Goal: Navigation & Orientation: Find specific page/section

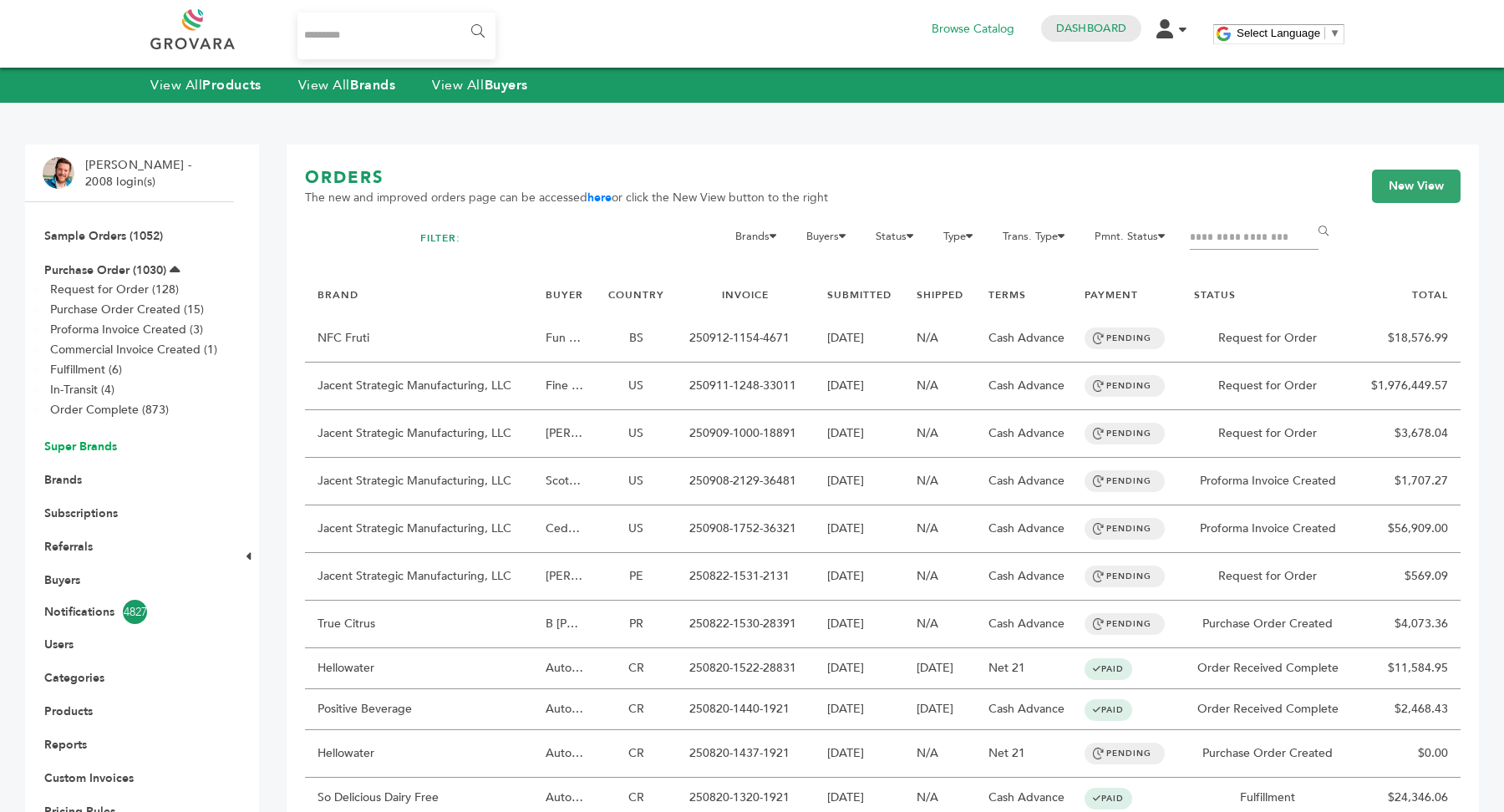
click at [96, 443] on link "Super Brands" at bounding box center [81, 446] width 73 height 16
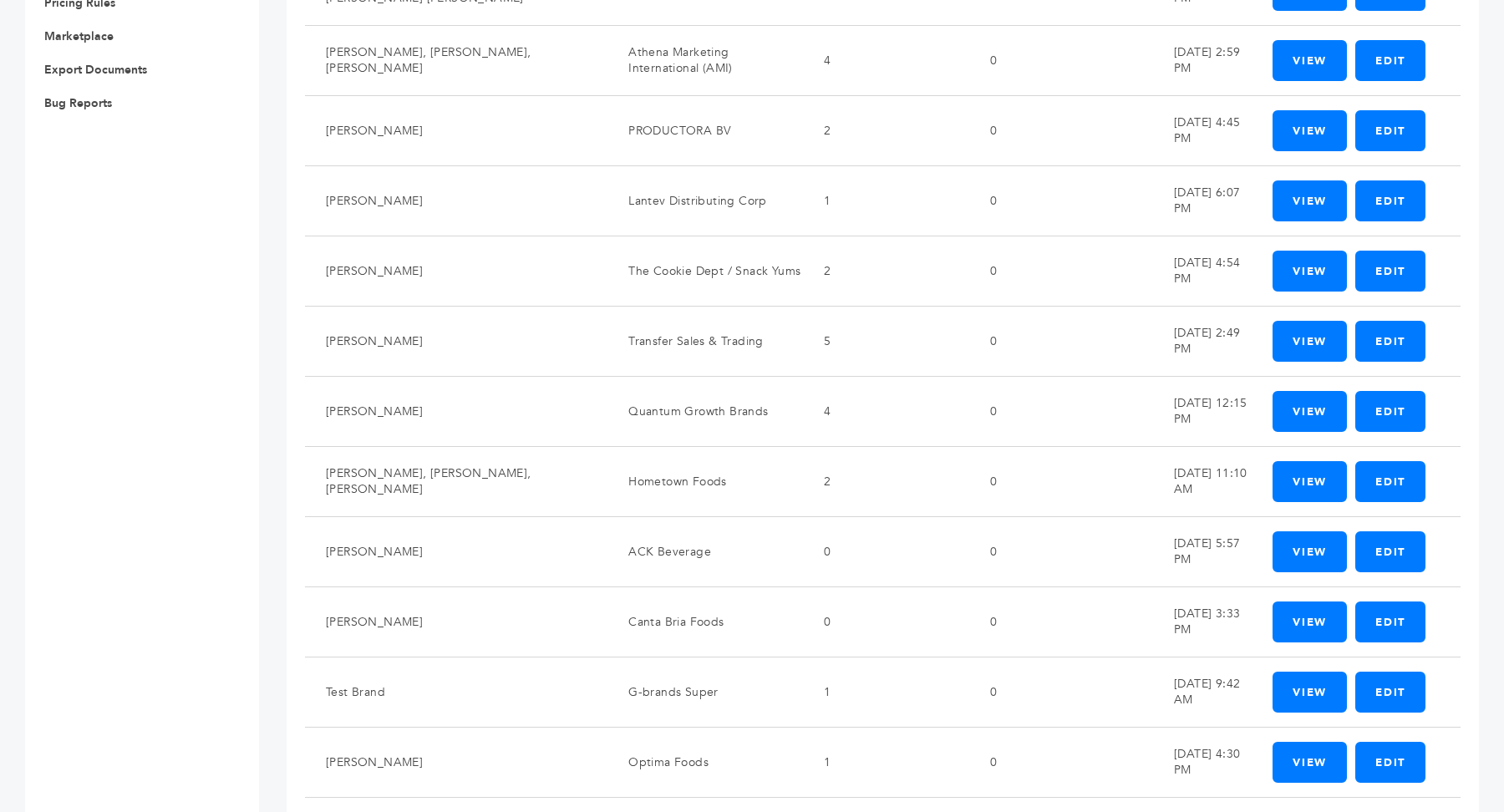
scroll to position [1008, 0]
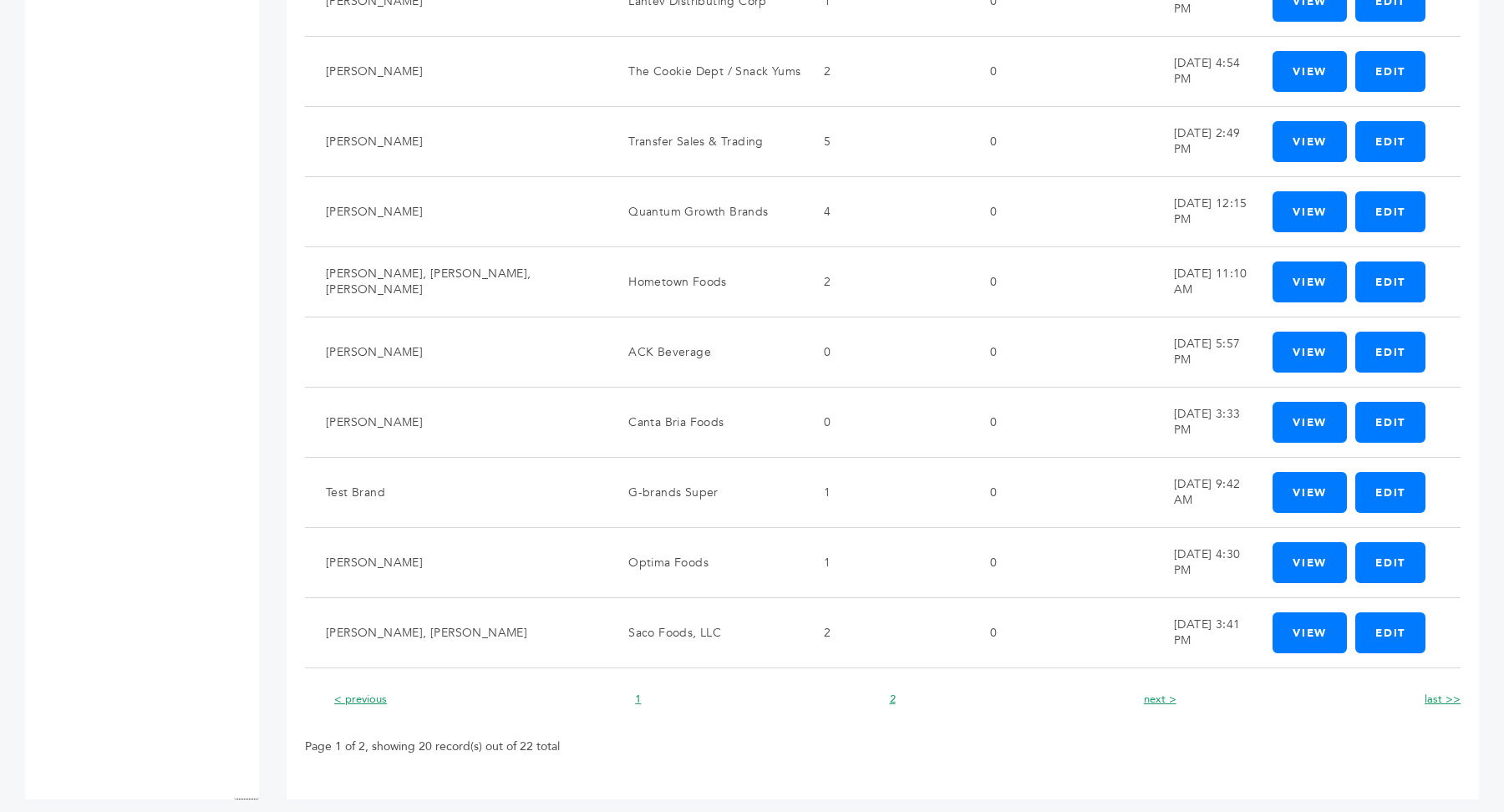
click at [1141, 689] on li "next >" at bounding box center [1156, 699] width 41 height 20
click at [1158, 692] on link "next >" at bounding box center [1159, 699] width 33 height 15
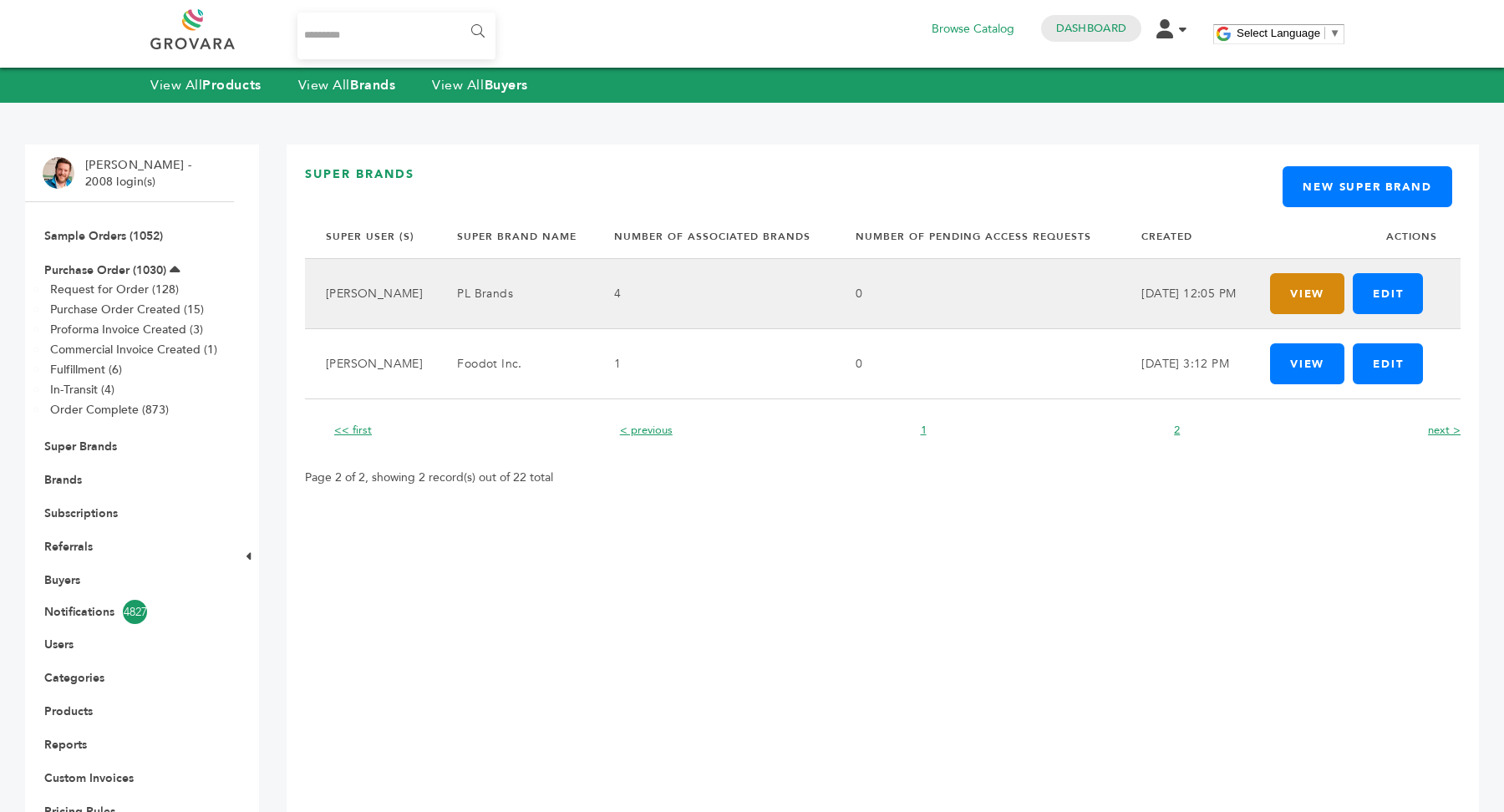
click at [1299, 289] on link "View" at bounding box center [1308, 293] width 75 height 41
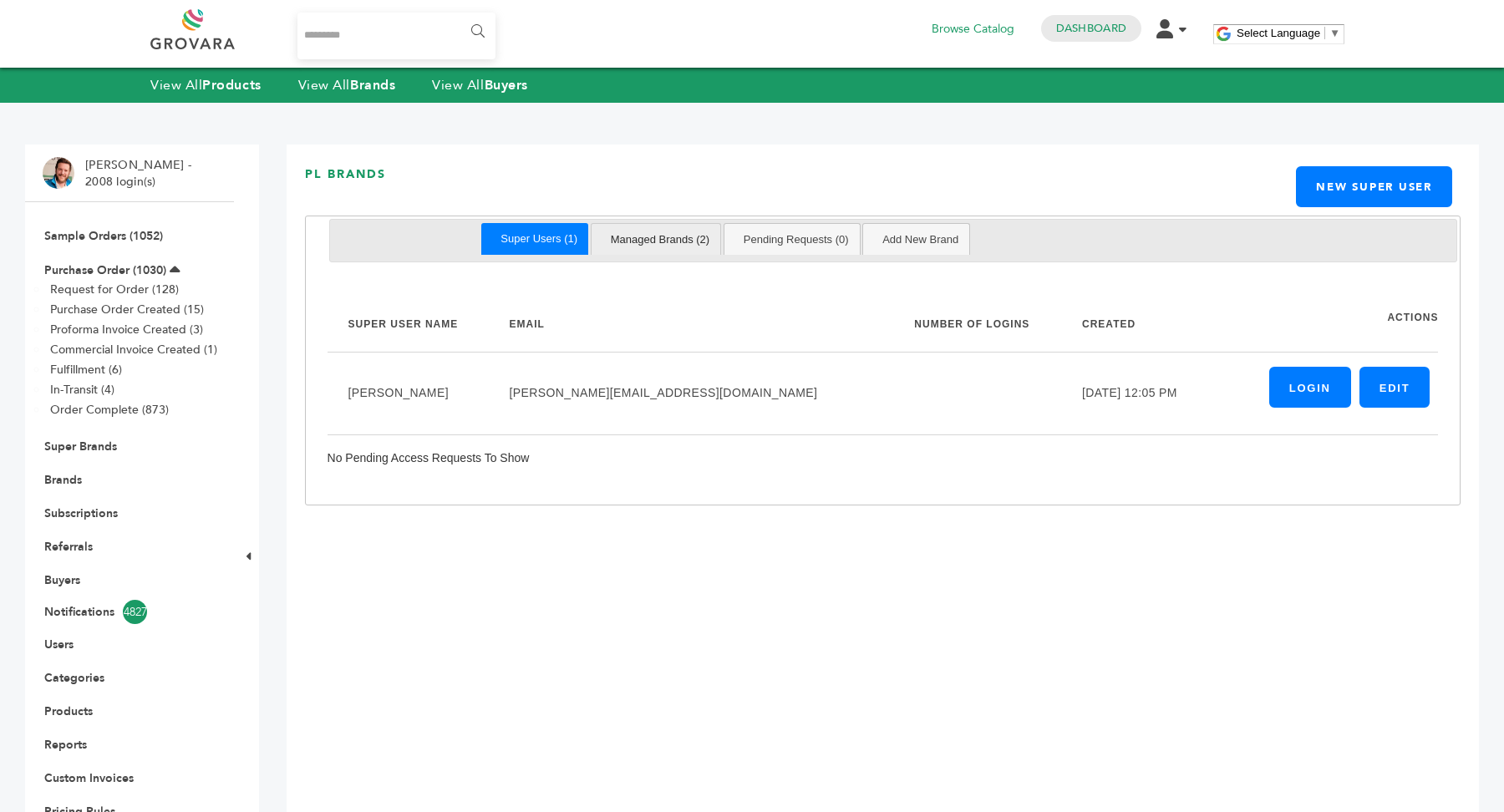
click at [657, 232] on link "Managed Brands (2)" at bounding box center [660, 238] width 121 height 31
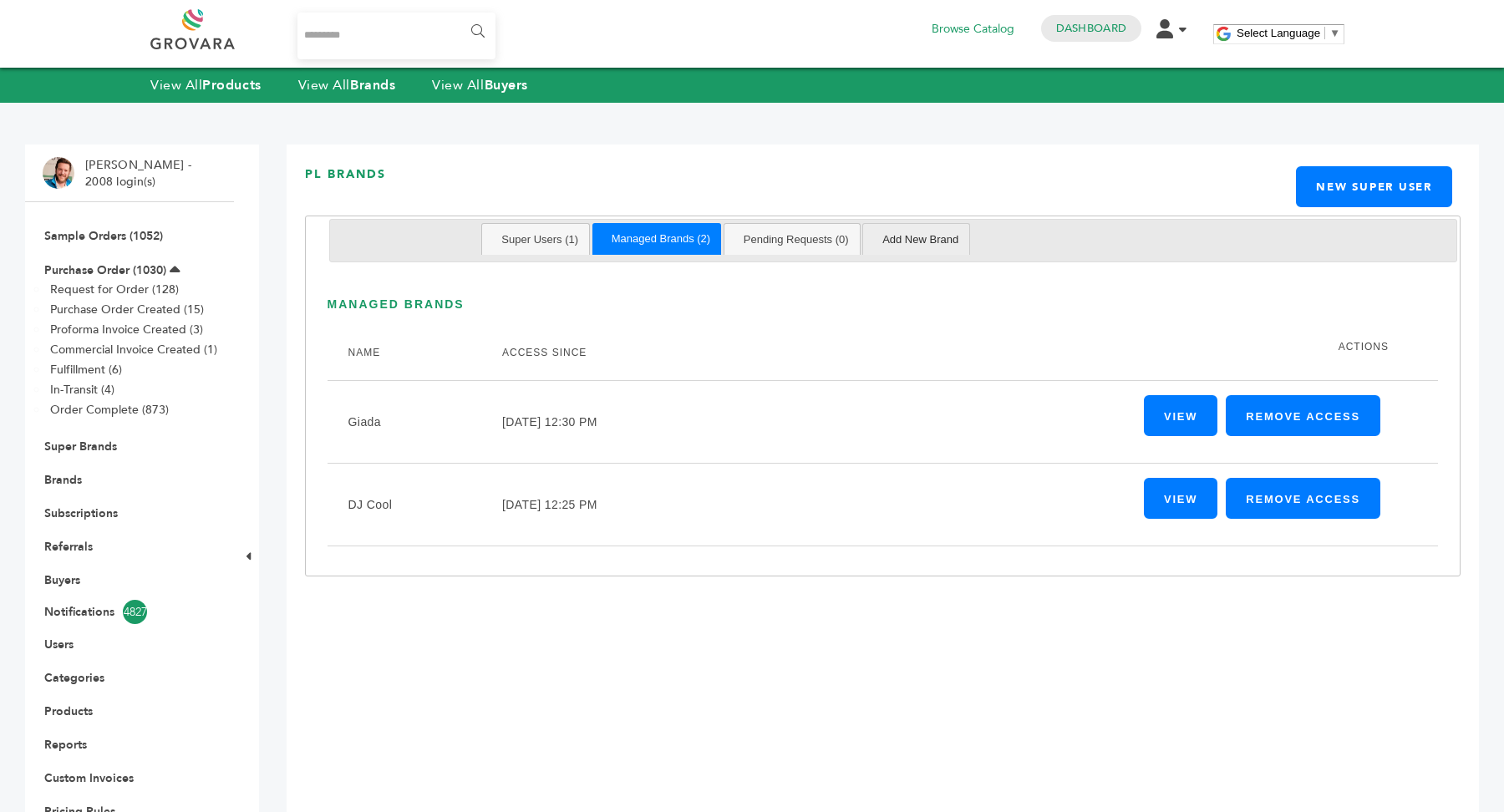
click at [870, 248] on li "Add New Brand" at bounding box center [916, 239] width 108 height 32
click at [903, 240] on link "Add New Brand" at bounding box center [920, 238] width 98 height 31
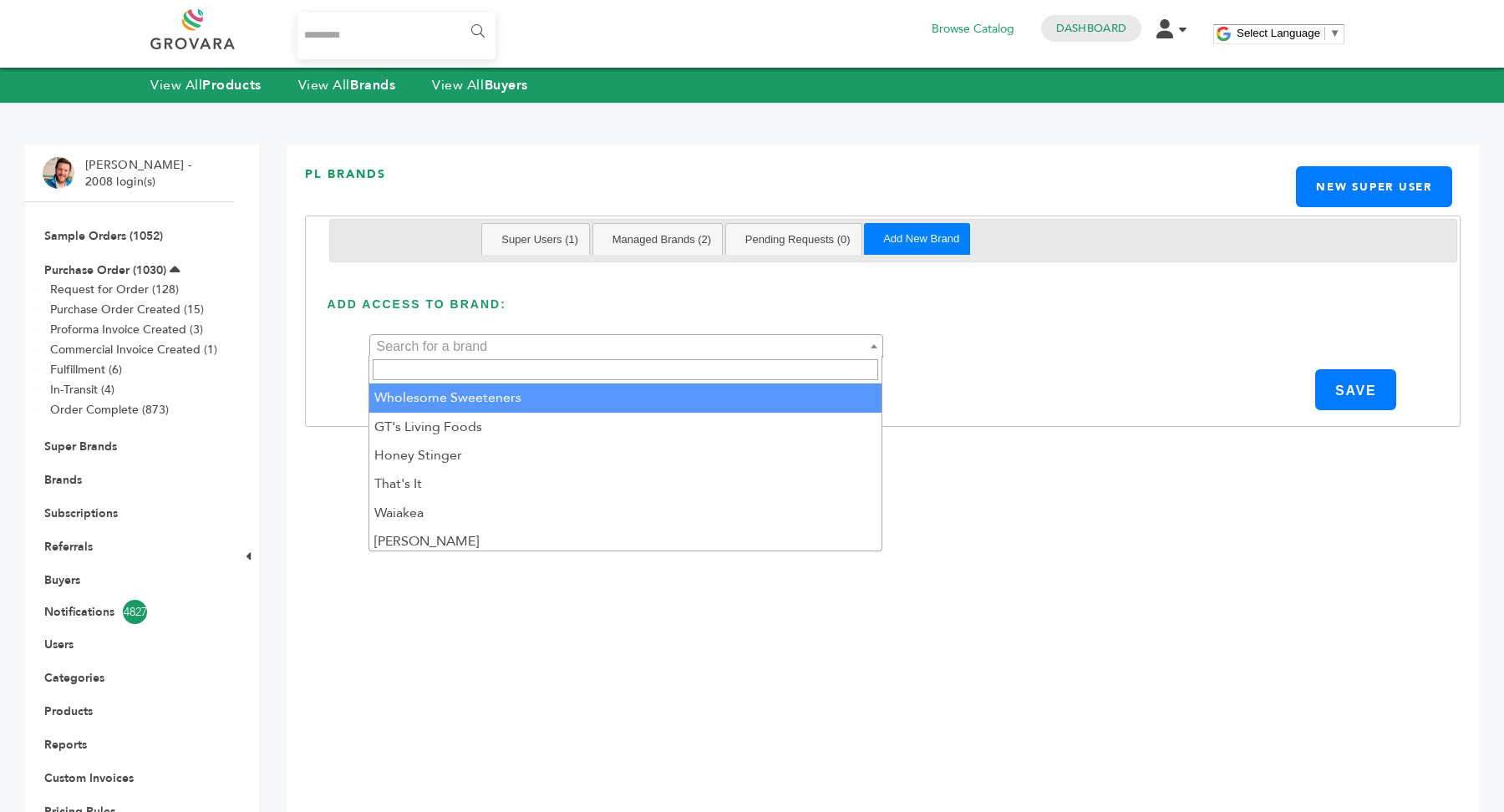
click at [738, 343] on span "Search for a brand" at bounding box center [626, 346] width 512 height 23
click at [688, 357] on span at bounding box center [626, 370] width 512 height 28
click at [681, 371] on input "search" at bounding box center [625, 370] width 506 height 20
type input "***"
click at [900, 529] on div "Hello! Grovara is best viewed on a desktop monitor. PL Brands New Super User Ed…" at bounding box center [883, 544] width 1192 height 800
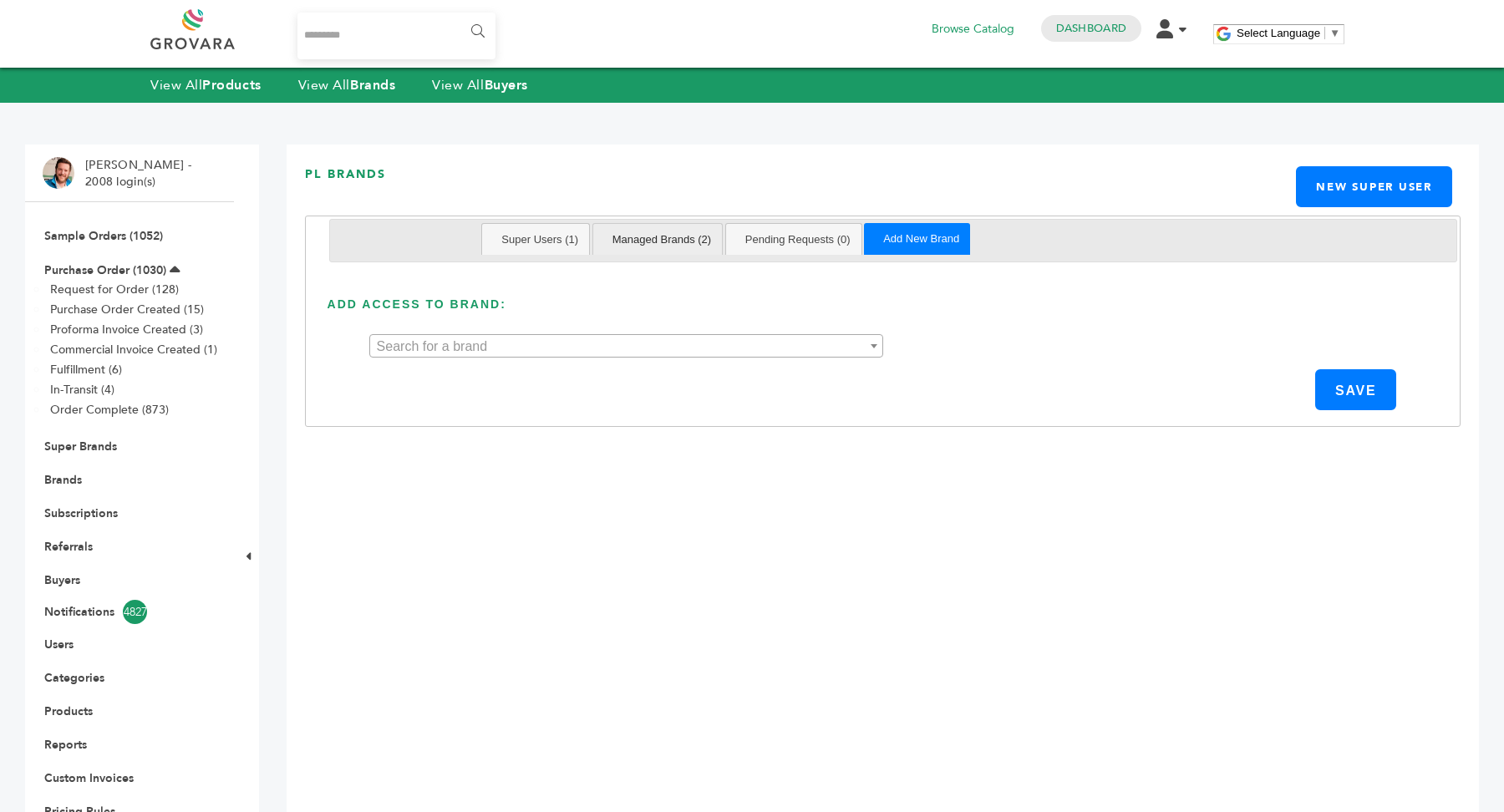
click at [668, 226] on link "Managed Brands (2)" at bounding box center [662, 238] width 121 height 31
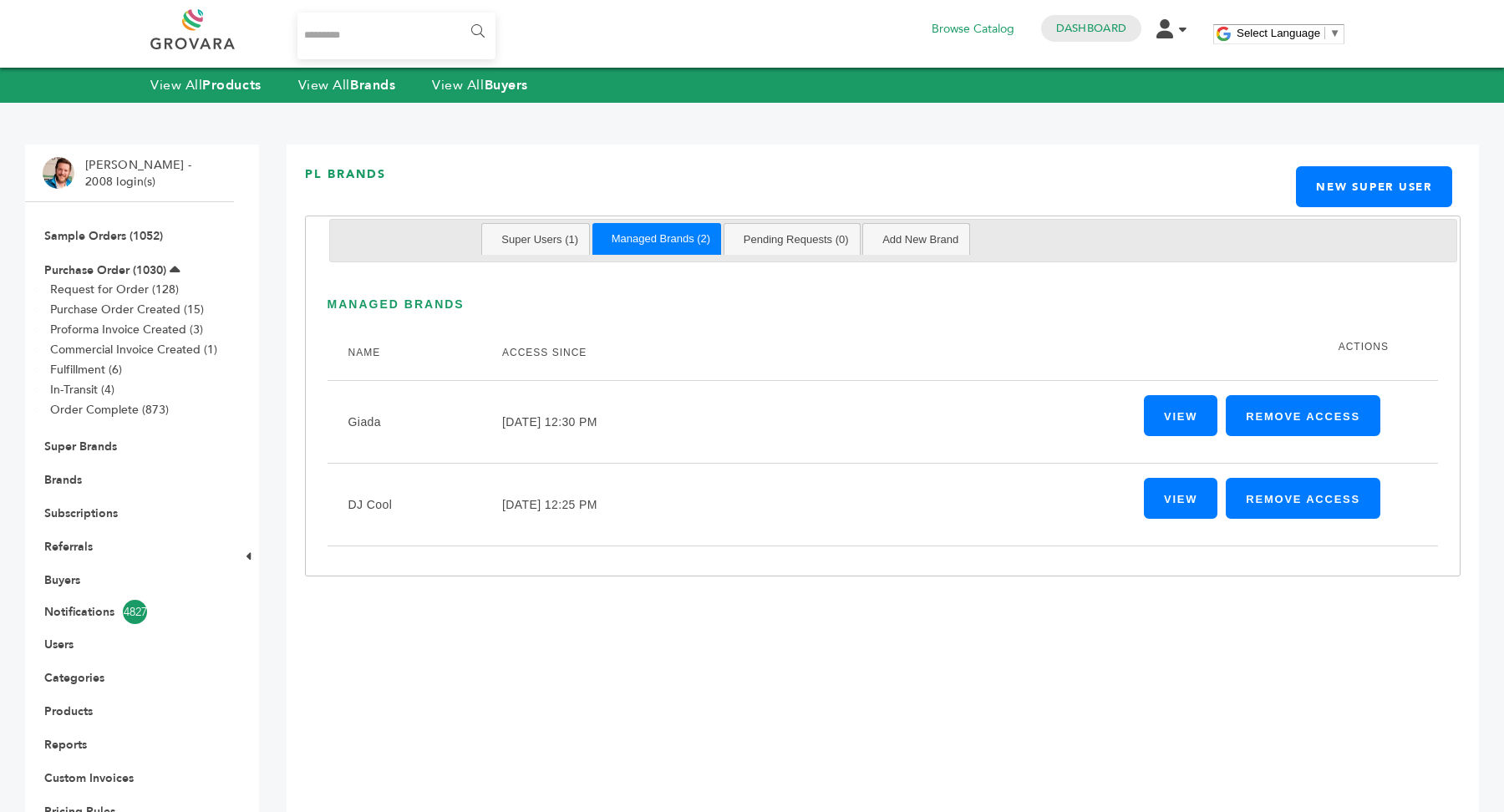
click at [552, 235] on link "Super Users (1)" at bounding box center [540, 238] width 99 height 31
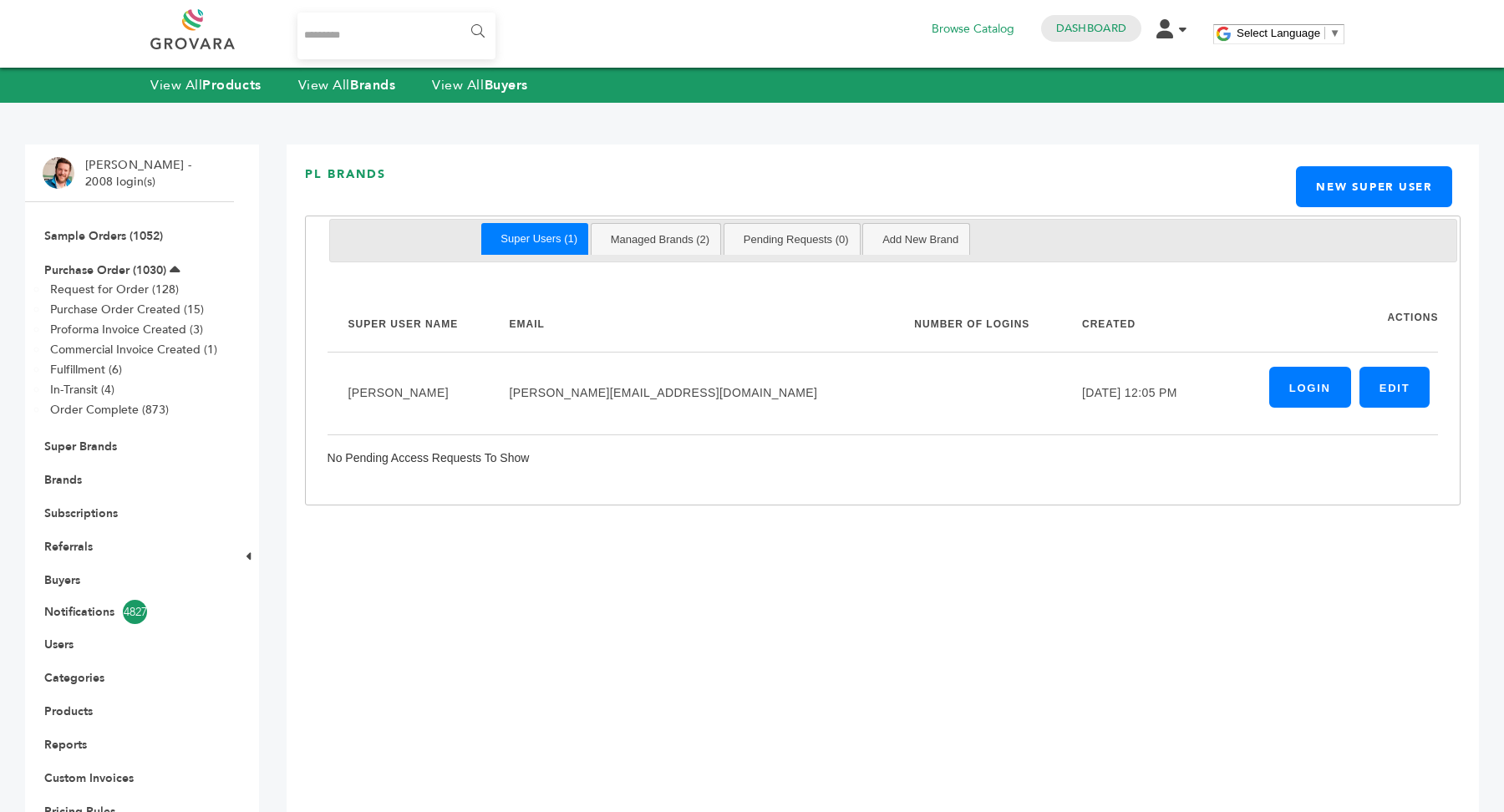
click at [673, 220] on ul "Super Users (1) Managed Brands (2) Pending Requests (0) Add New Brand" at bounding box center [892, 240] width 1128 height 44
click at [659, 232] on link "Managed Brands (2)" at bounding box center [660, 238] width 121 height 31
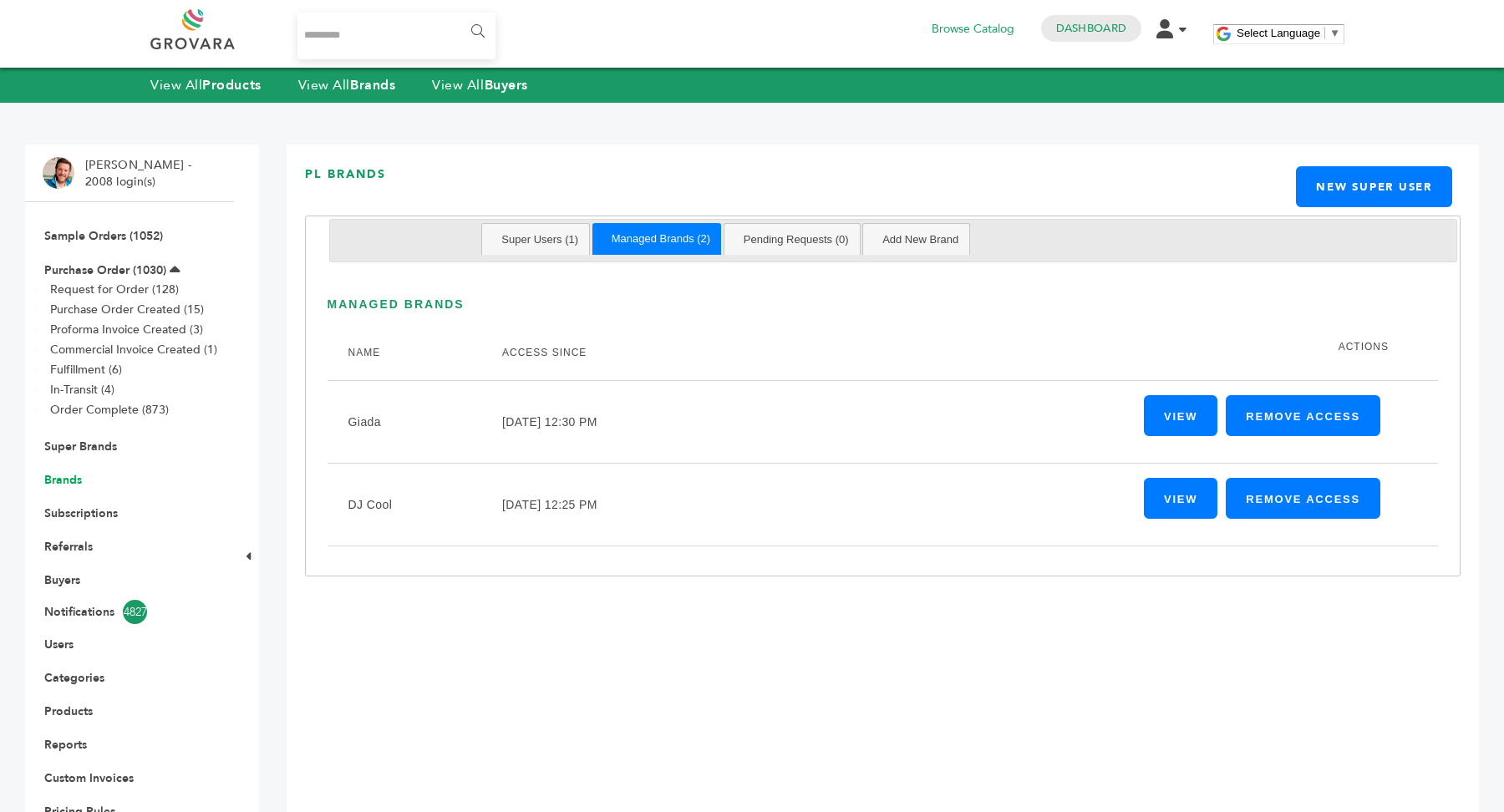
click at [69, 482] on link "Brands" at bounding box center [63, 480] width 37 height 16
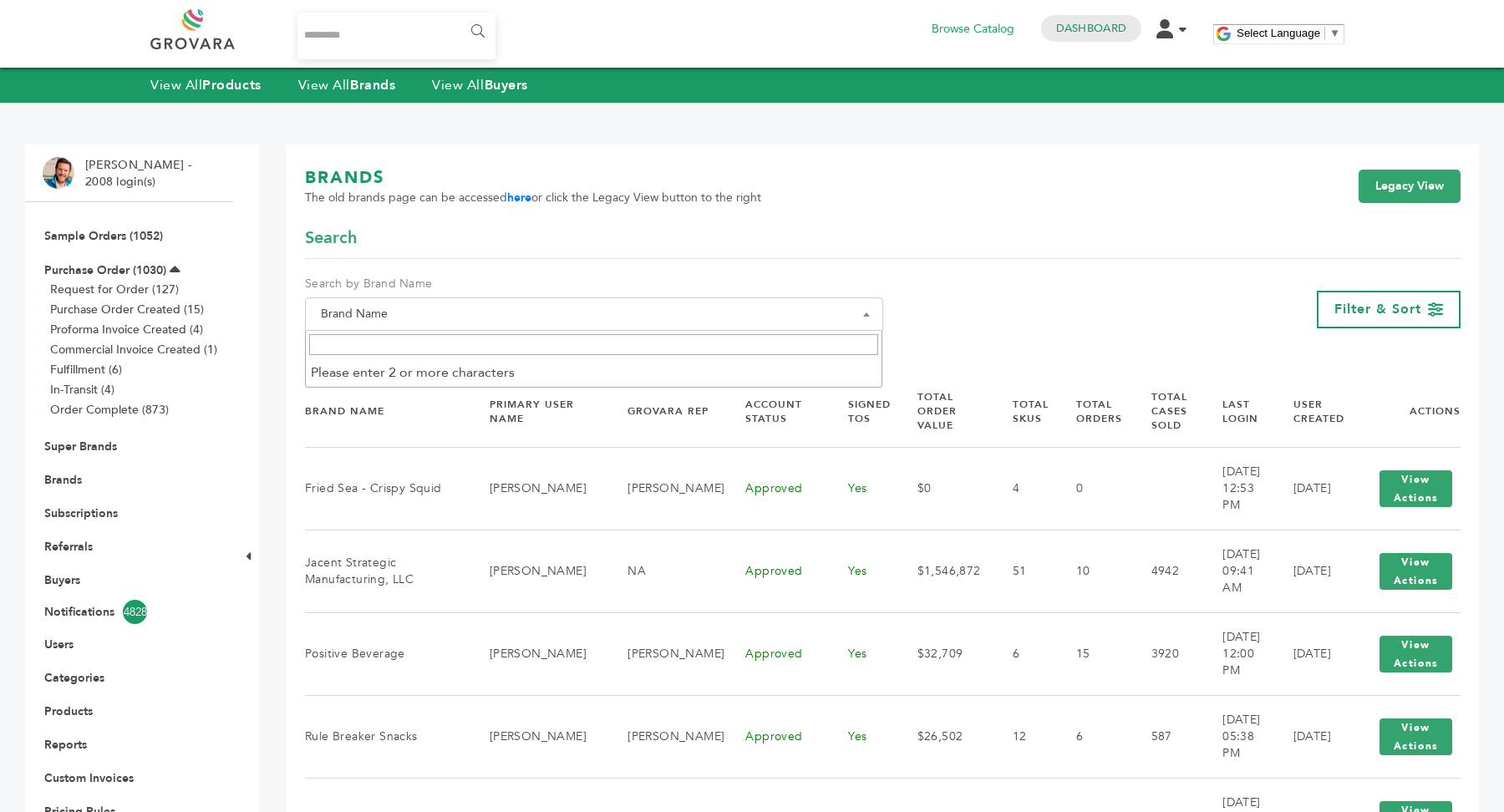
click at [543, 318] on span "Brand Name" at bounding box center [593, 314] width 560 height 23
click at [538, 348] on input "Search" at bounding box center [594, 345] width 570 height 20
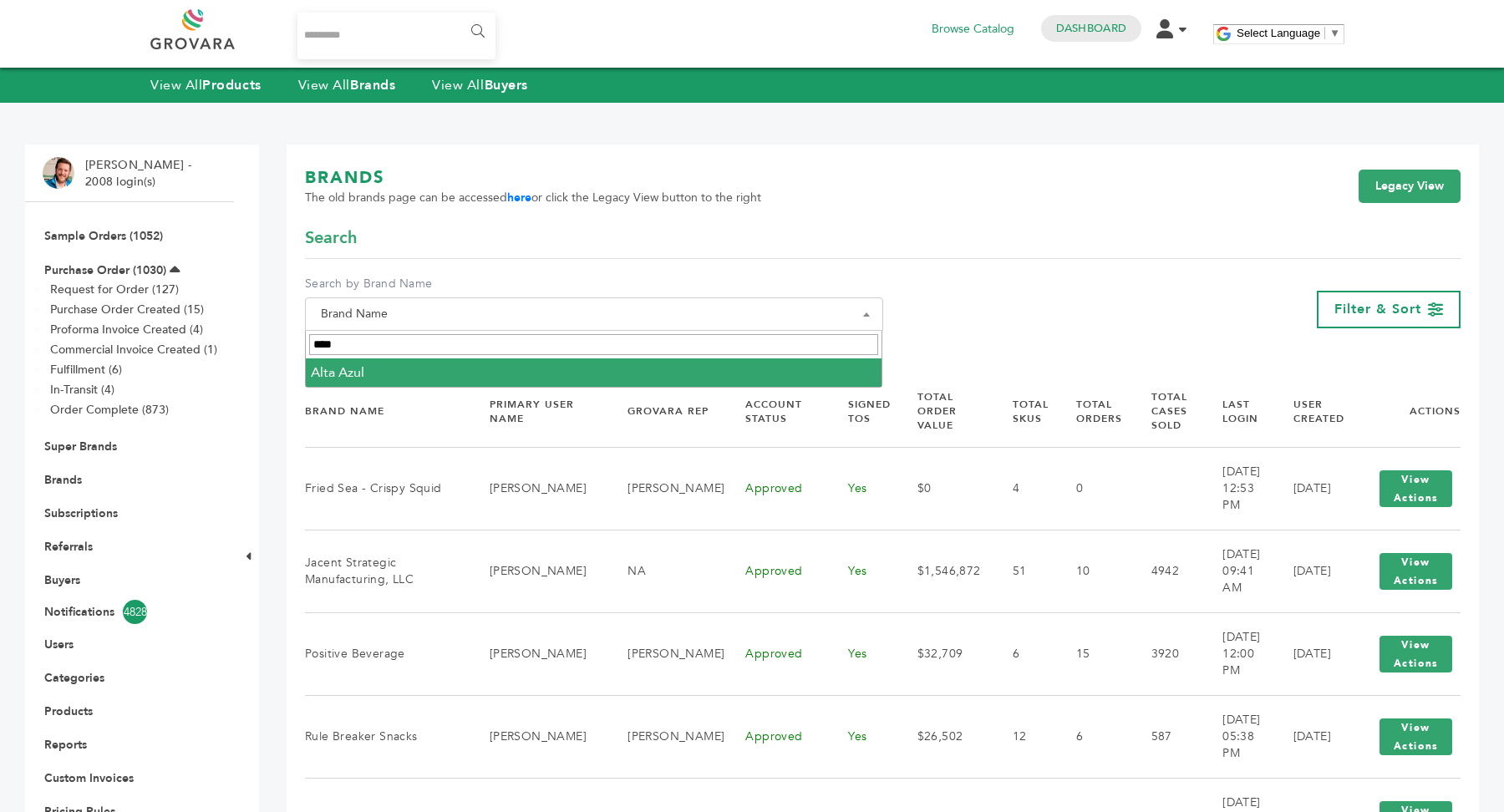
type input "****"
click at [741, 229] on div "Search" at bounding box center [882, 242] width 1156 height 33
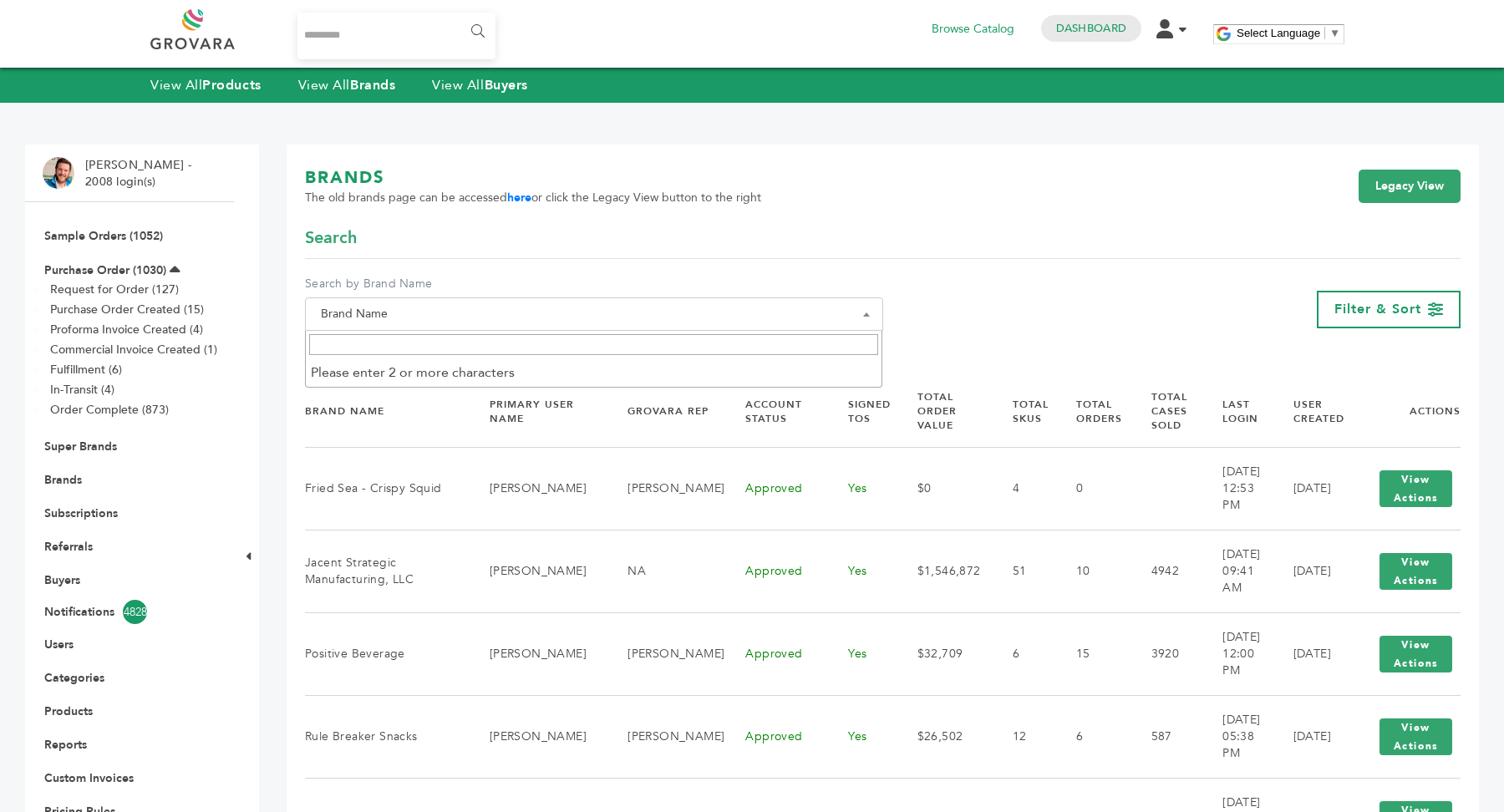
click at [399, 317] on span "Brand Name" at bounding box center [593, 314] width 560 height 23
click at [399, 342] on input "Search" at bounding box center [594, 345] width 570 height 20
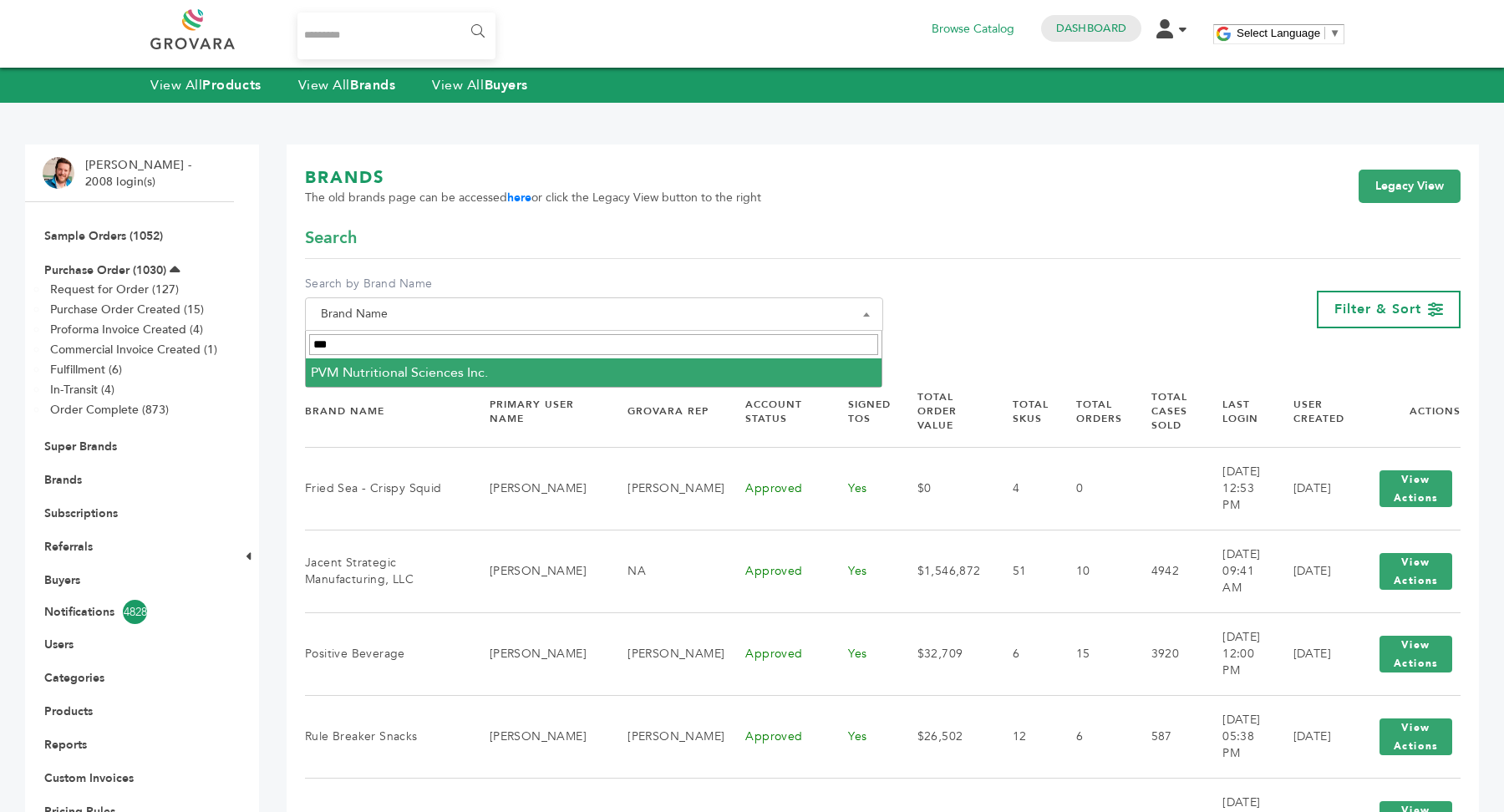
type input "***"
select select "**********"
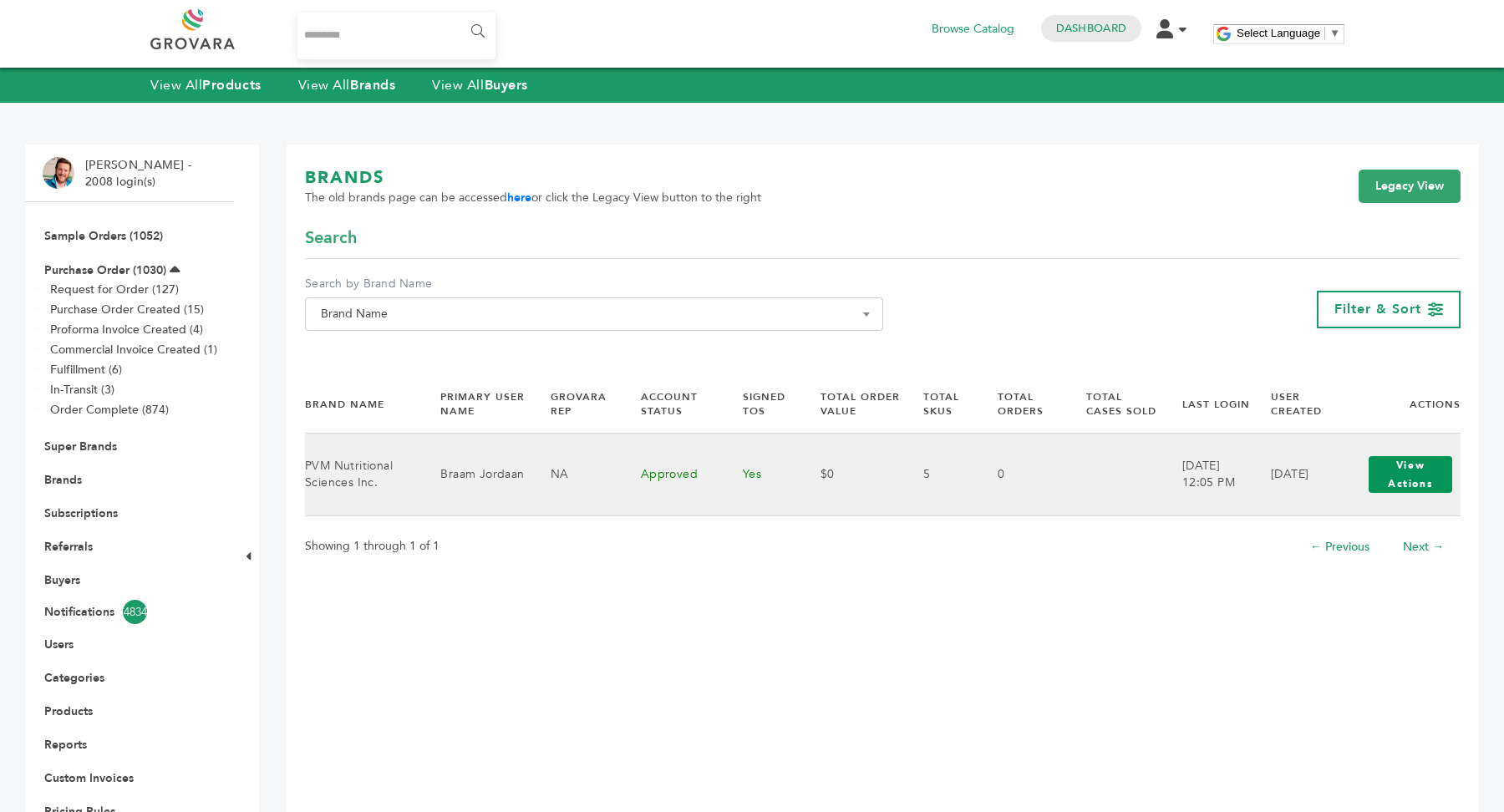
click at [1413, 489] on button "View Actions" at bounding box center [1411, 474] width 84 height 36
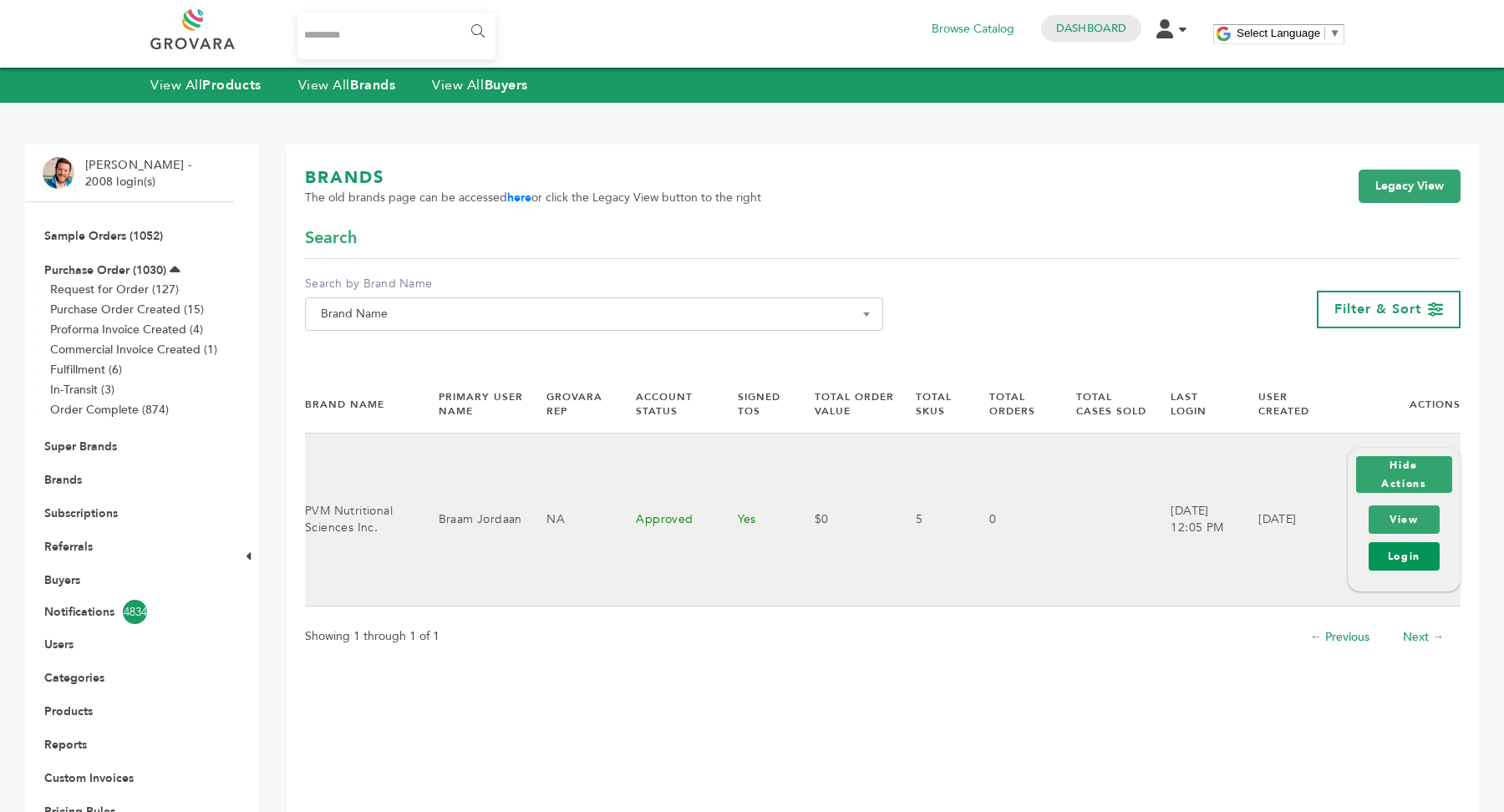
click at [1402, 568] on link "Login" at bounding box center [1404, 556] width 71 height 29
